Goal: Use online tool/utility: Utilize a website feature to perform a specific function

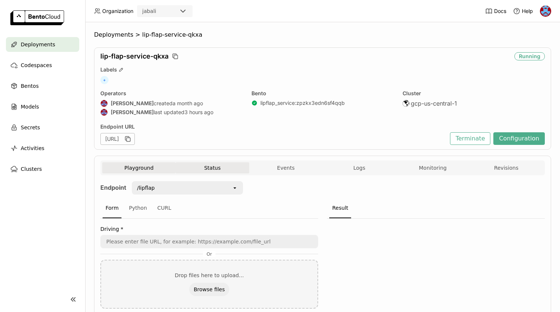
scroll to position [0, 0]
click at [202, 189] on div "/lipflap" at bounding box center [182, 188] width 99 height 12
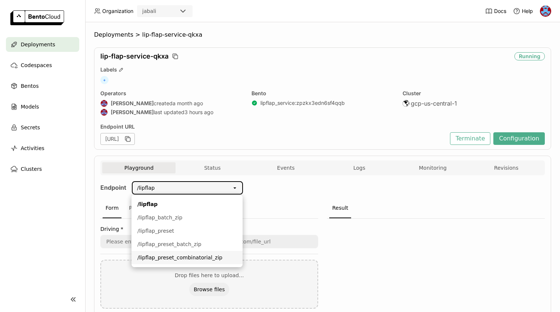
click at [202, 258] on div "/lipflap_preset_combinatorial_zip" at bounding box center [187, 257] width 99 height 7
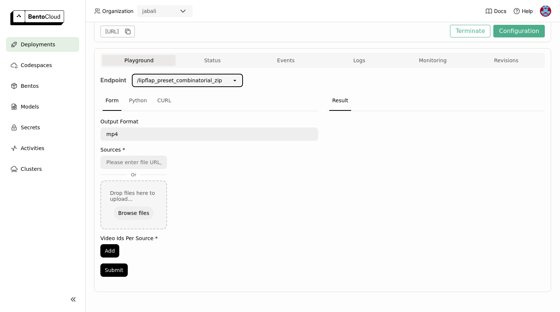
scroll to position [107, 0]
click at [136, 215] on button "Browse files" at bounding box center [134, 212] width 40 height 13
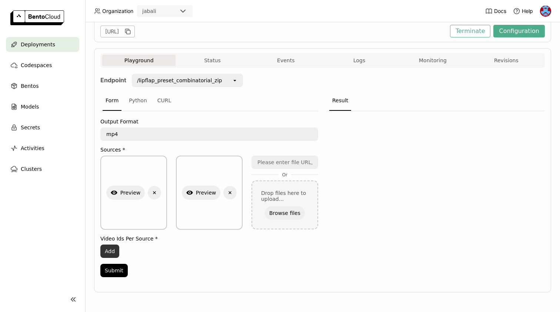
click at [110, 252] on button "Add" at bounding box center [109, 251] width 19 height 13
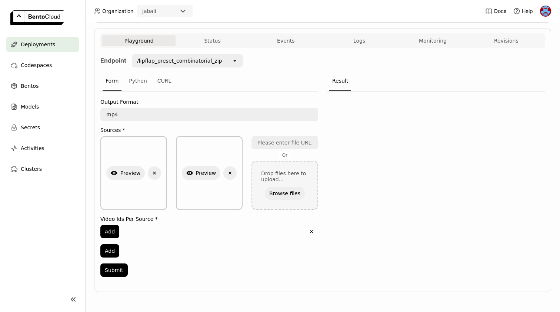
scroll to position [127, 0]
click at [133, 235] on div "Add" at bounding box center [200, 231] width 201 height 13
click at [108, 229] on button "Add" at bounding box center [109, 231] width 19 height 13
click at [139, 230] on input "0" at bounding box center [192, 232] width 182 height 12
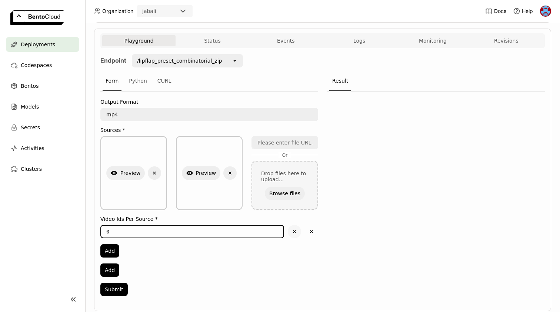
click at [294, 232] on icon "Delete" at bounding box center [294, 231] width 7 height 7
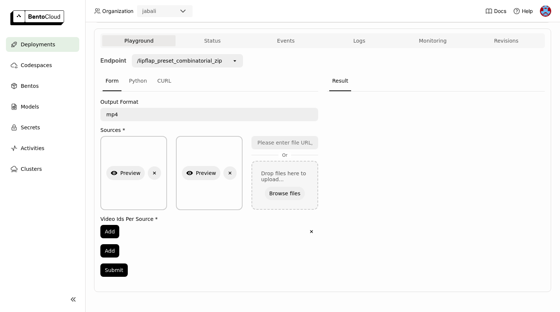
click at [148, 228] on div "Add" at bounding box center [200, 231] width 201 height 13
click at [311, 230] on icon "Delete" at bounding box center [311, 231] width 7 height 7
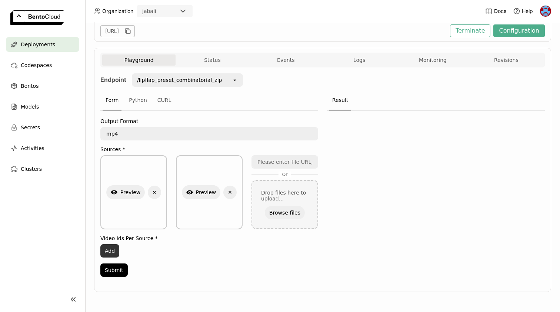
click at [108, 254] on button "Add" at bounding box center [109, 250] width 19 height 13
click at [127, 254] on input "0" at bounding box center [192, 251] width 182 height 12
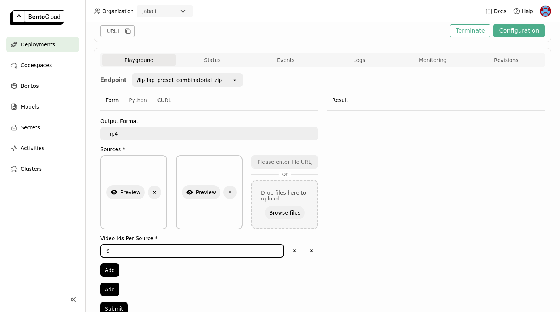
click at [127, 254] on input "0" at bounding box center [192, 251] width 182 height 12
type input "1"
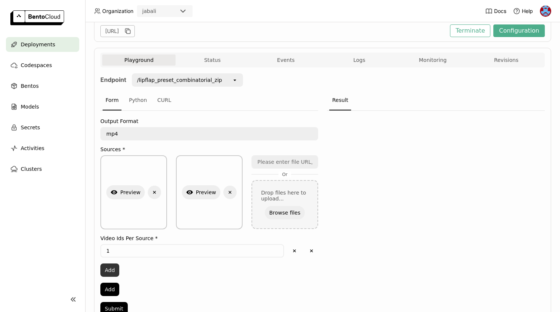
click at [109, 270] on button "Add" at bounding box center [109, 270] width 19 height 13
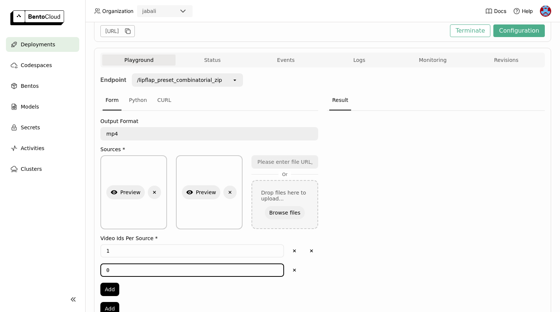
click at [115, 270] on input "0" at bounding box center [192, 270] width 182 height 12
type input "2"
click at [111, 289] on button "Add" at bounding box center [109, 289] width 19 height 13
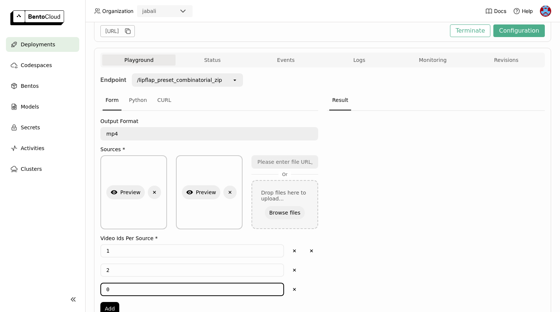
click at [121, 289] on input "0" at bounding box center [192, 290] width 182 height 12
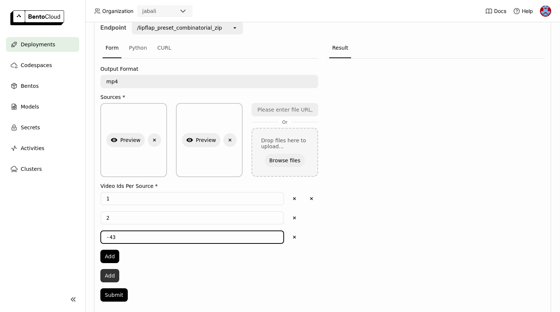
scroll to position [161, 0]
type input "-4"
type input "3"
click at [109, 255] on button "Add" at bounding box center [109, 255] width 19 height 13
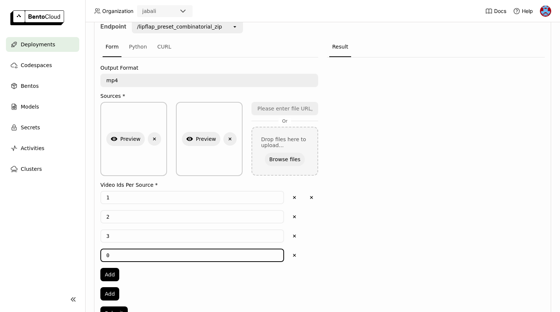
click at [118, 254] on input "0" at bounding box center [192, 255] width 182 height 12
type input "0"
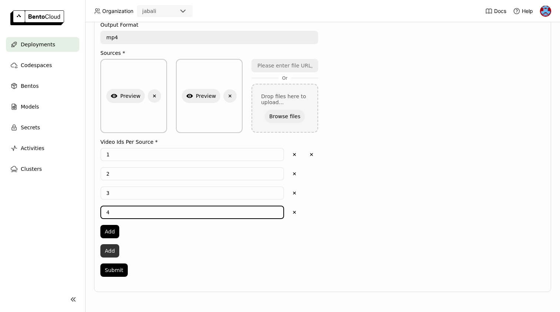
scroll to position [204, 0]
type input "4"
click at [107, 253] on button "Add" at bounding box center [109, 250] width 19 height 13
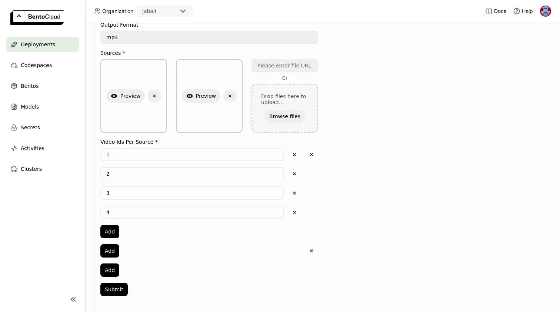
click at [162, 250] on div "Add" at bounding box center [200, 250] width 201 height 13
click at [307, 252] on button "Delete" at bounding box center [311, 250] width 13 height 13
click at [107, 250] on button "Add" at bounding box center [109, 250] width 19 height 13
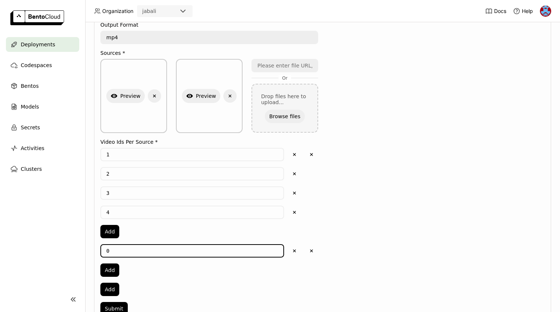
click at [119, 250] on input "0" at bounding box center [192, 251] width 182 height 12
type input "1"
click at [109, 272] on button "Add" at bounding box center [109, 270] width 19 height 13
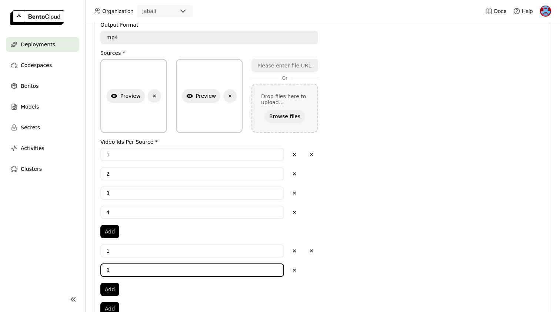
click at [120, 272] on input "0" at bounding box center [192, 270] width 182 height 12
type input "2"
click at [113, 295] on button "Add" at bounding box center [109, 289] width 19 height 13
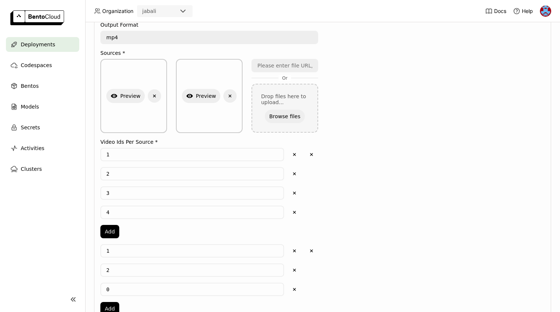
click at [113, 284] on input "0" at bounding box center [192, 290] width 182 height 12
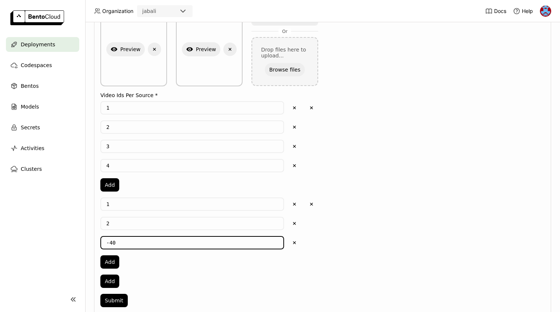
type input "-41"
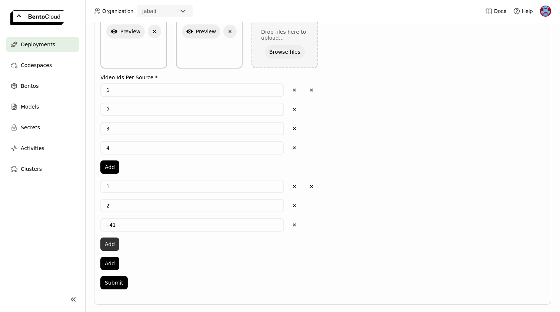
click at [111, 242] on button "Add" at bounding box center [109, 244] width 19 height 13
click at [129, 242] on input "0" at bounding box center [192, 244] width 182 height 12
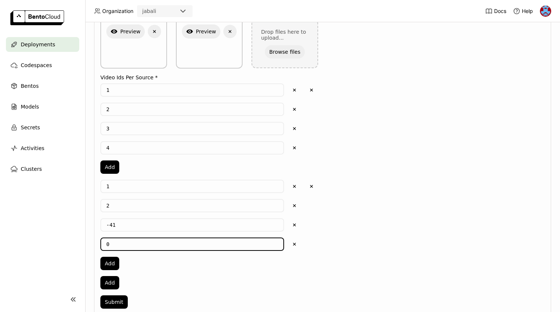
click at [129, 242] on input "0" at bounding box center [192, 244] width 182 height 12
type input "4"
click at [117, 224] on input "-41" at bounding box center [192, 225] width 182 height 12
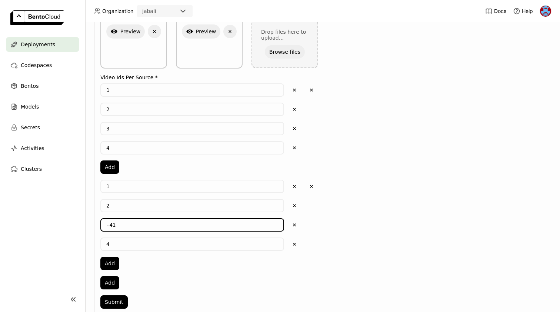
click at [117, 224] on input "-41" at bounding box center [192, 225] width 182 height 12
type input "3"
click at [193, 289] on div "1 Delete 2 Delete 3 Delete 4 Delete Add Delete 1 Delete 2 Delete 3 Delete 4 Del…" at bounding box center [209, 186] width 218 height 206
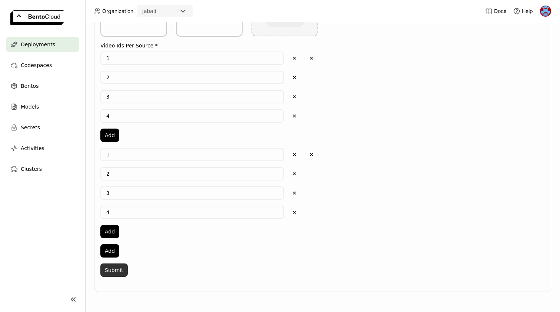
scroll to position [301, 0]
click at [118, 268] on button "Submit" at bounding box center [113, 270] width 27 height 13
click at [184, 251] on div "1 Delete 2 Delete 3 Delete 4 Delete Add Delete 1 Delete 2 Delete 3 Delete 4 Del…" at bounding box center [209, 155] width 218 height 206
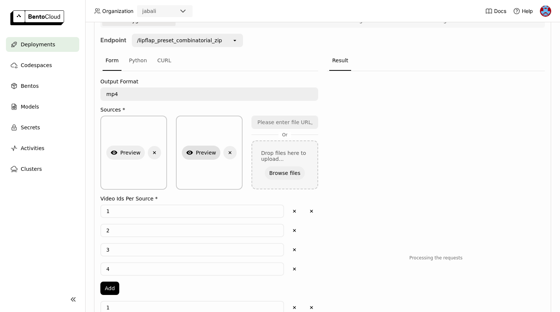
scroll to position [144, 0]
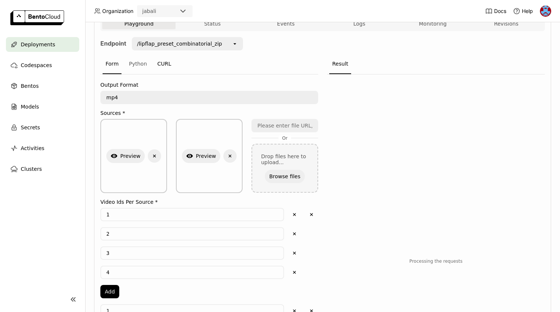
click at [165, 68] on div "CURL" at bounding box center [165, 64] width 20 height 20
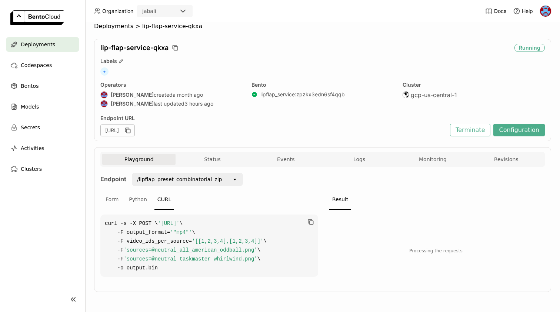
scroll to position [17, 0]
drag, startPoint x: 120, startPoint y: 223, endPoint x: 193, endPoint y: 223, distance: 73.4
click at [180, 223] on span "'[URL]'" at bounding box center [169, 224] width 22 height 6
click at [180, 224] on span "'[URL]'" at bounding box center [169, 224] width 22 height 6
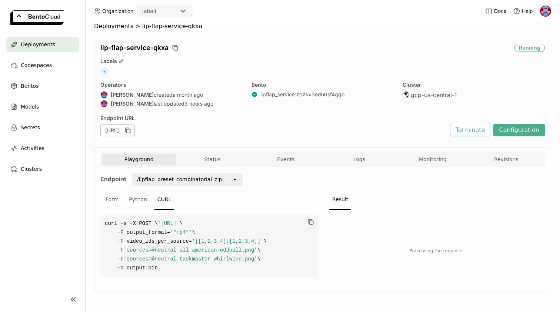
copy span "[URL]"
drag, startPoint x: 160, startPoint y: 268, endPoint x: 101, endPoint y: 209, distance: 83.3
click at [101, 215] on code "curl -s -X POST \ '[URL]' \ -F output_format= '"mp4"' \ -F video_ids_per_source…" at bounding box center [209, 246] width 218 height 62
copy code "curl -s -X POST \ '[URL]' \ -F output_format= '"mp4"' \ -F video_ids_per_source…"
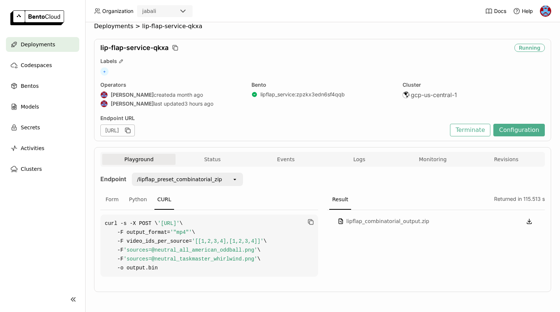
click at [148, 244] on code "curl -s -X POST \ '[URL]' \ -F output_format= '"mp4"' \ -F video_ids_per_source…" at bounding box center [209, 246] width 218 height 62
click at [530, 219] on icon "button" at bounding box center [530, 220] width 0 height 3
